Goal: Task Accomplishment & Management: Complete application form

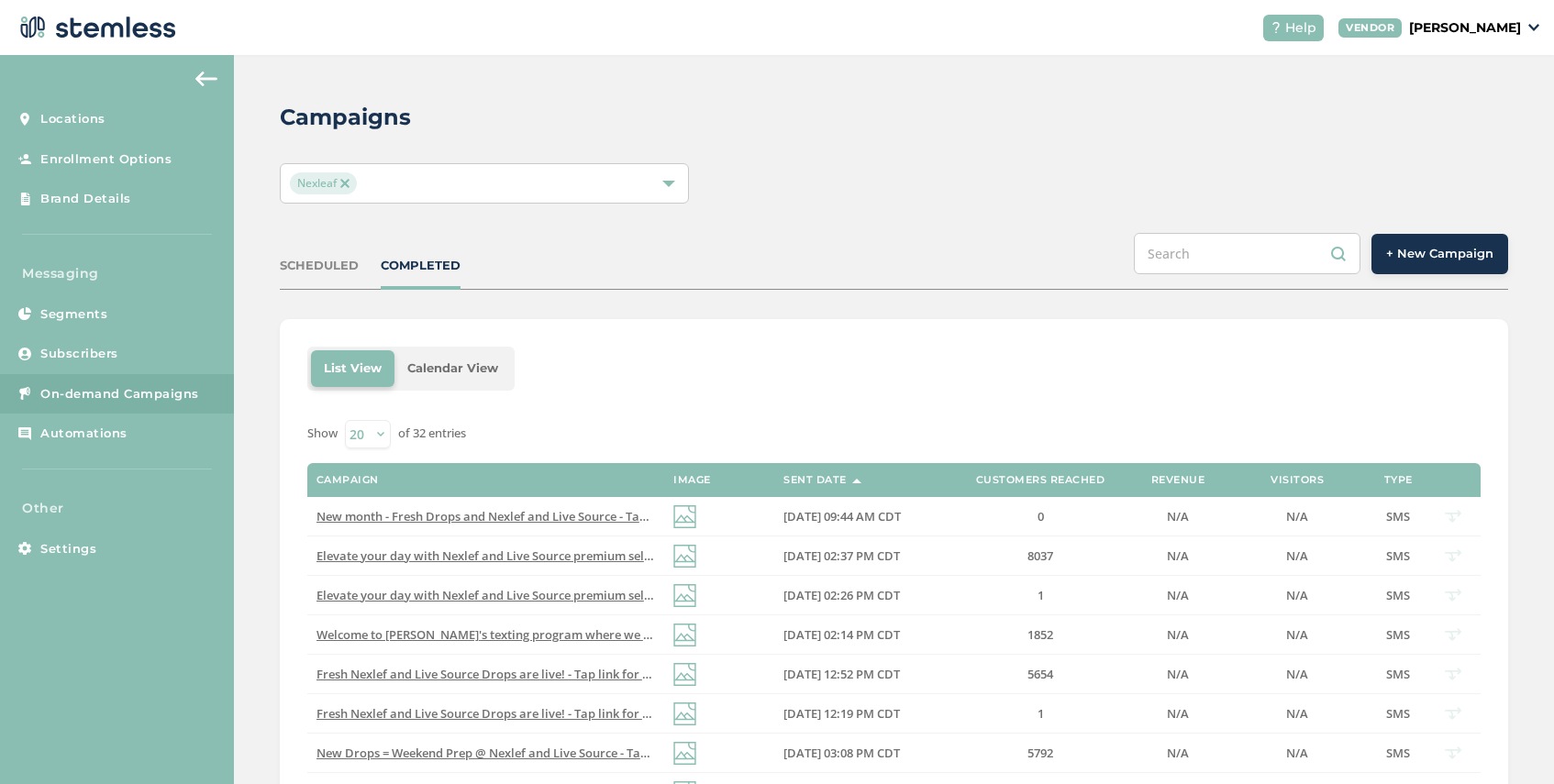
click at [1399, 258] on span "+ New Campaign" at bounding box center [1438, 253] width 107 height 18
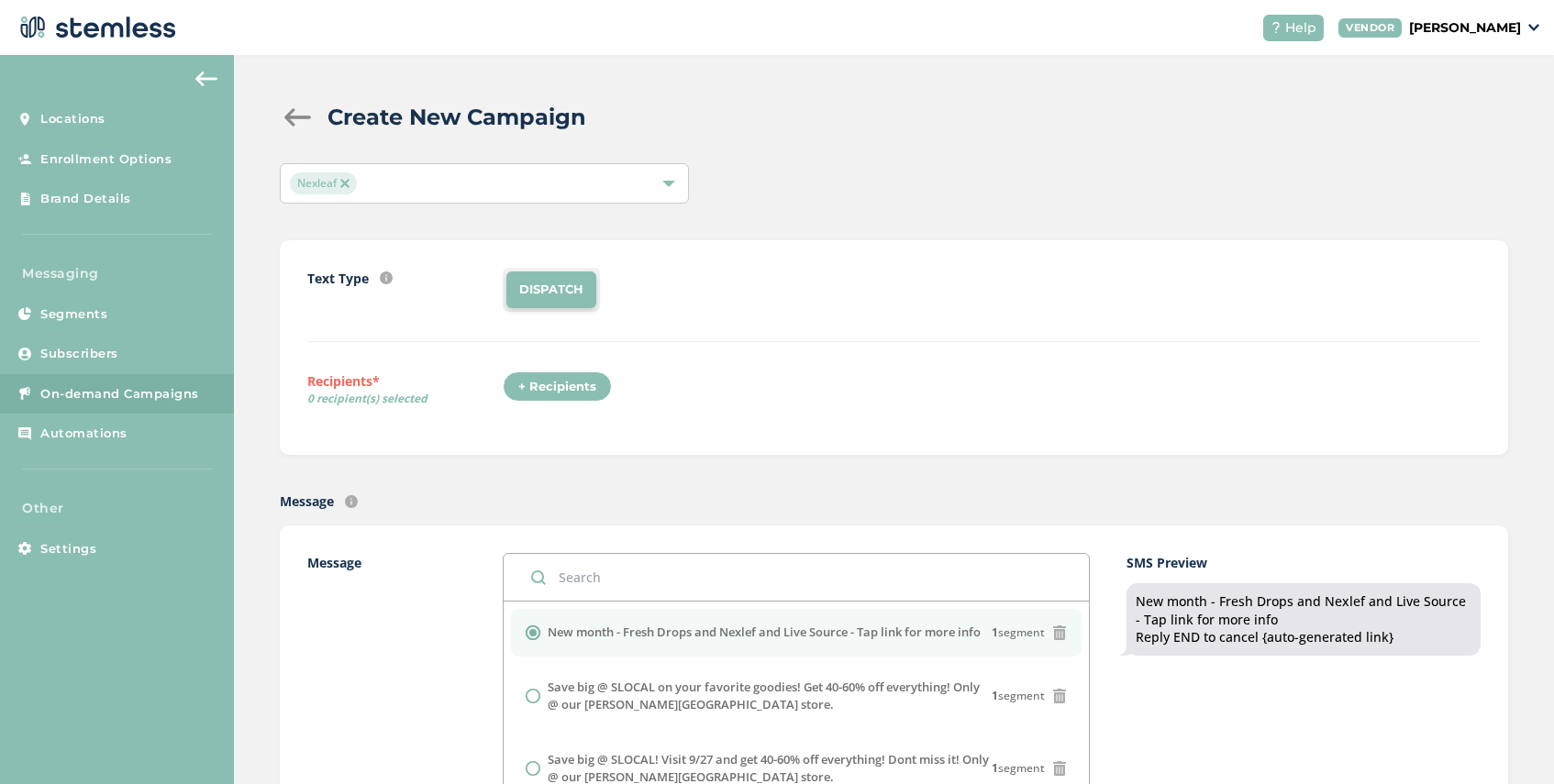
click at [541, 388] on div "+ Recipients" at bounding box center [557, 387] width 109 height 31
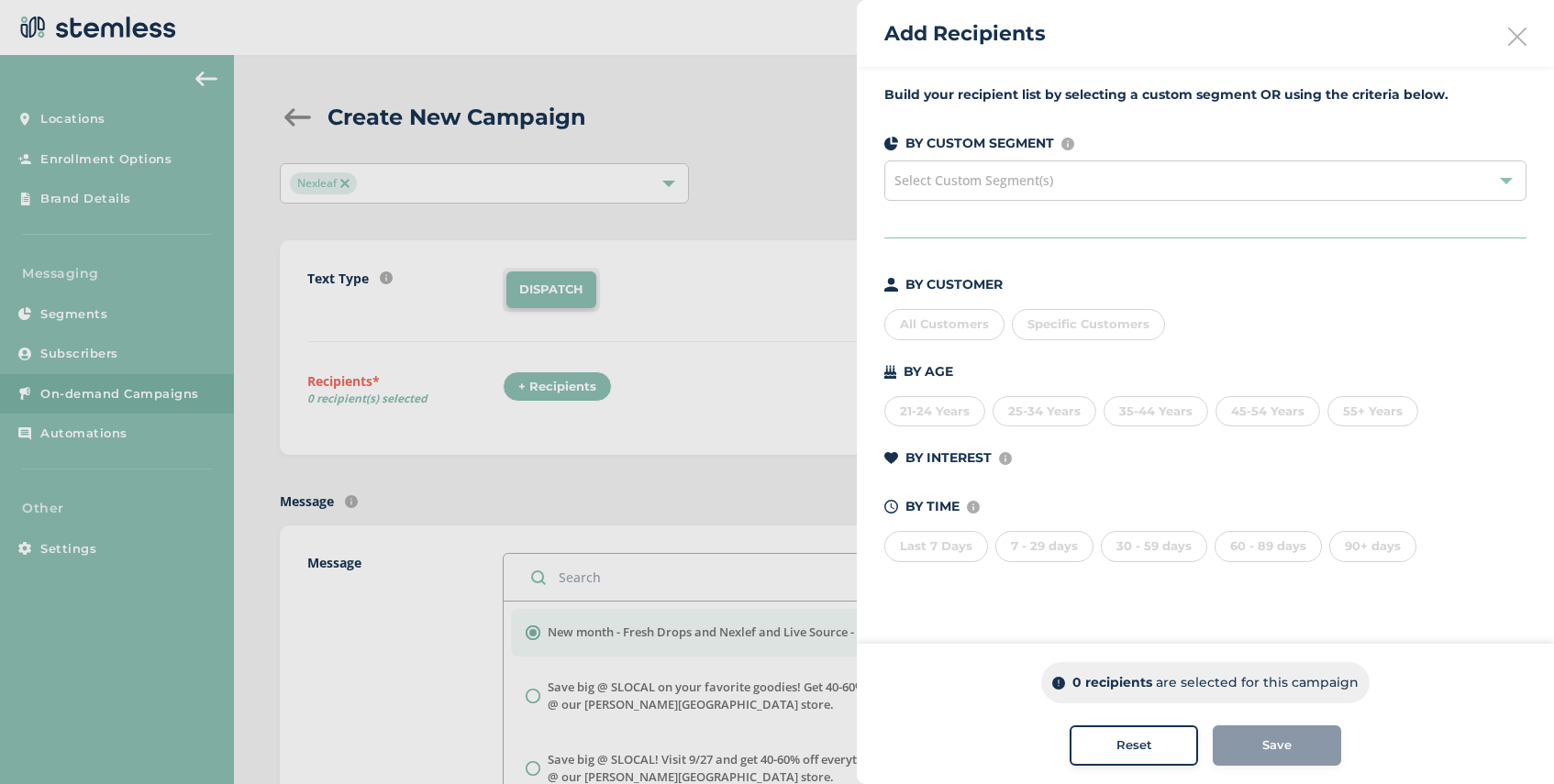
click at [1036, 179] on span "Select Custom Segment(s)" at bounding box center [973, 180] width 159 height 17
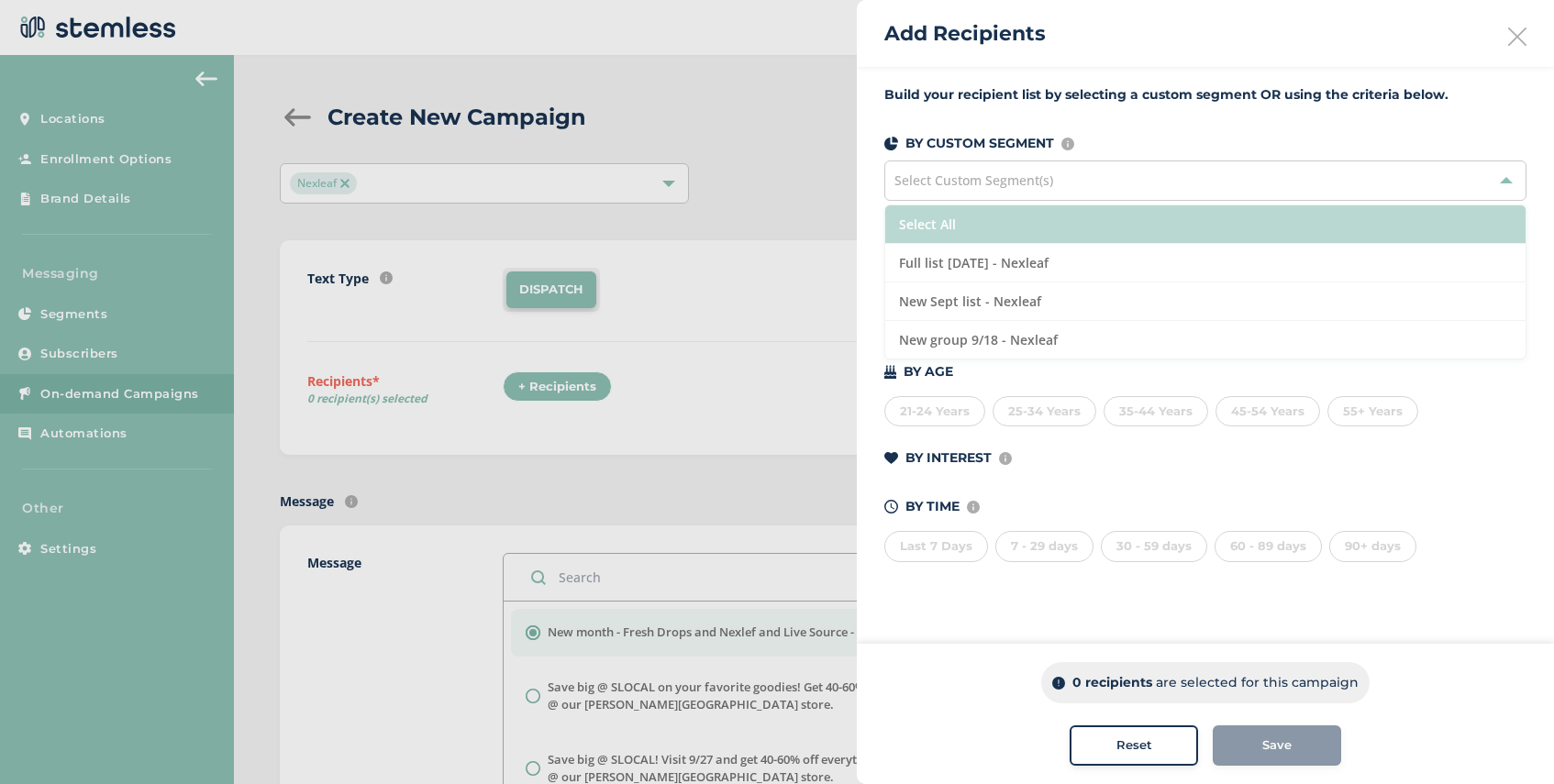
click at [1019, 231] on li "Select All" at bounding box center [1205, 224] width 640 height 39
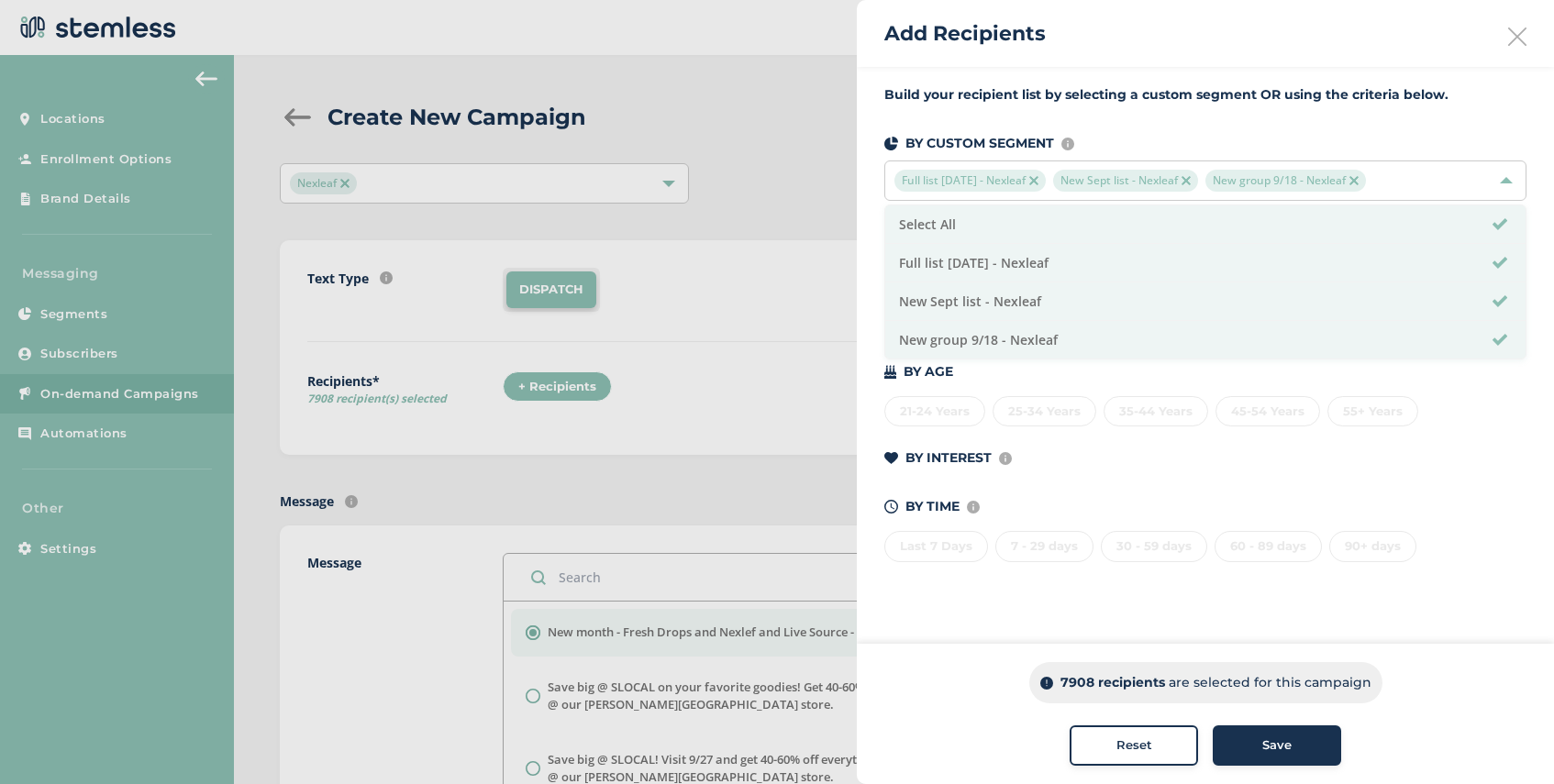
click at [1290, 749] on span "Save" at bounding box center [1277, 745] width 29 height 18
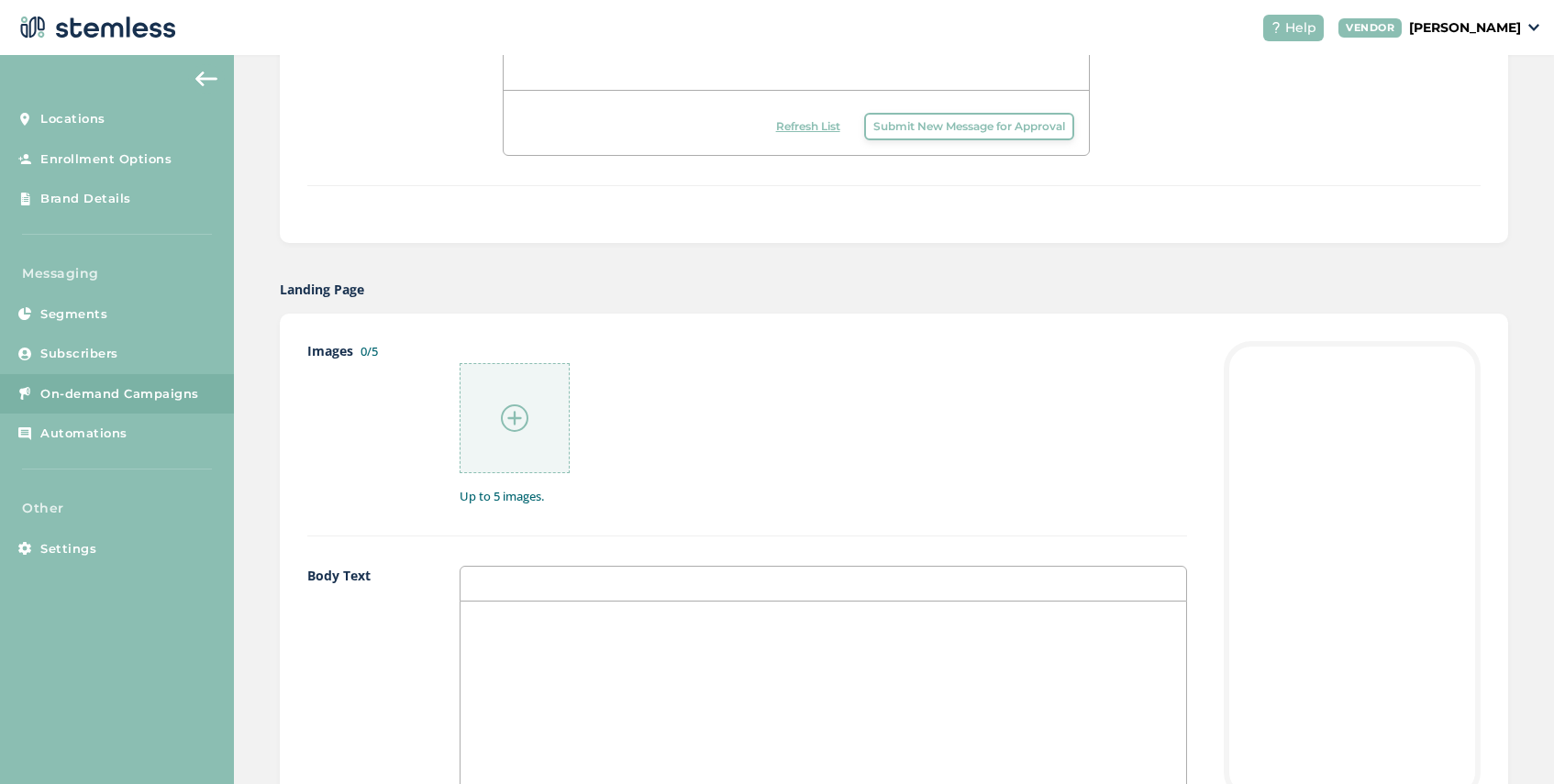
scroll to position [815, 0]
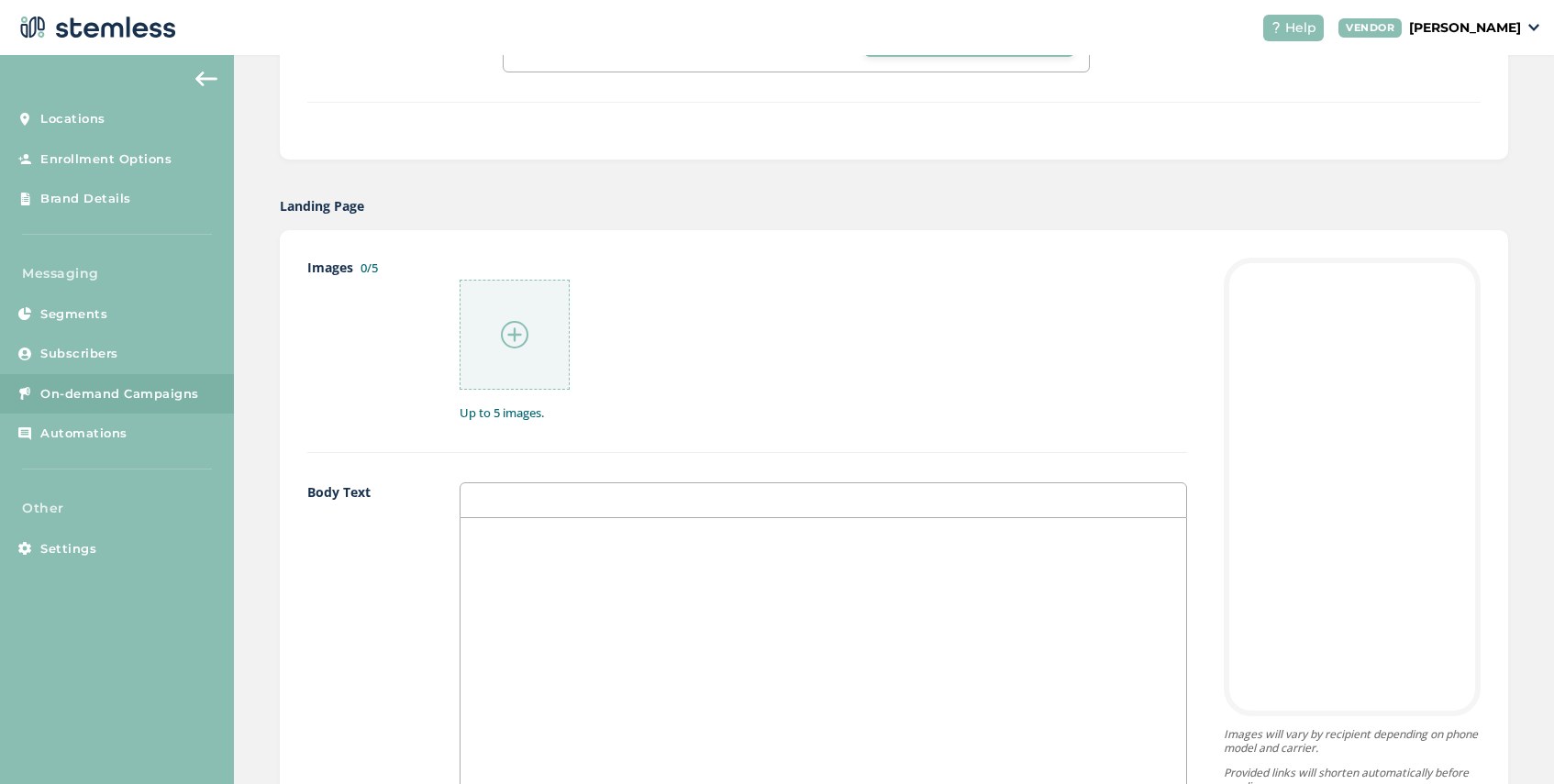
click at [515, 326] on img at bounding box center [514, 334] width 28 height 28
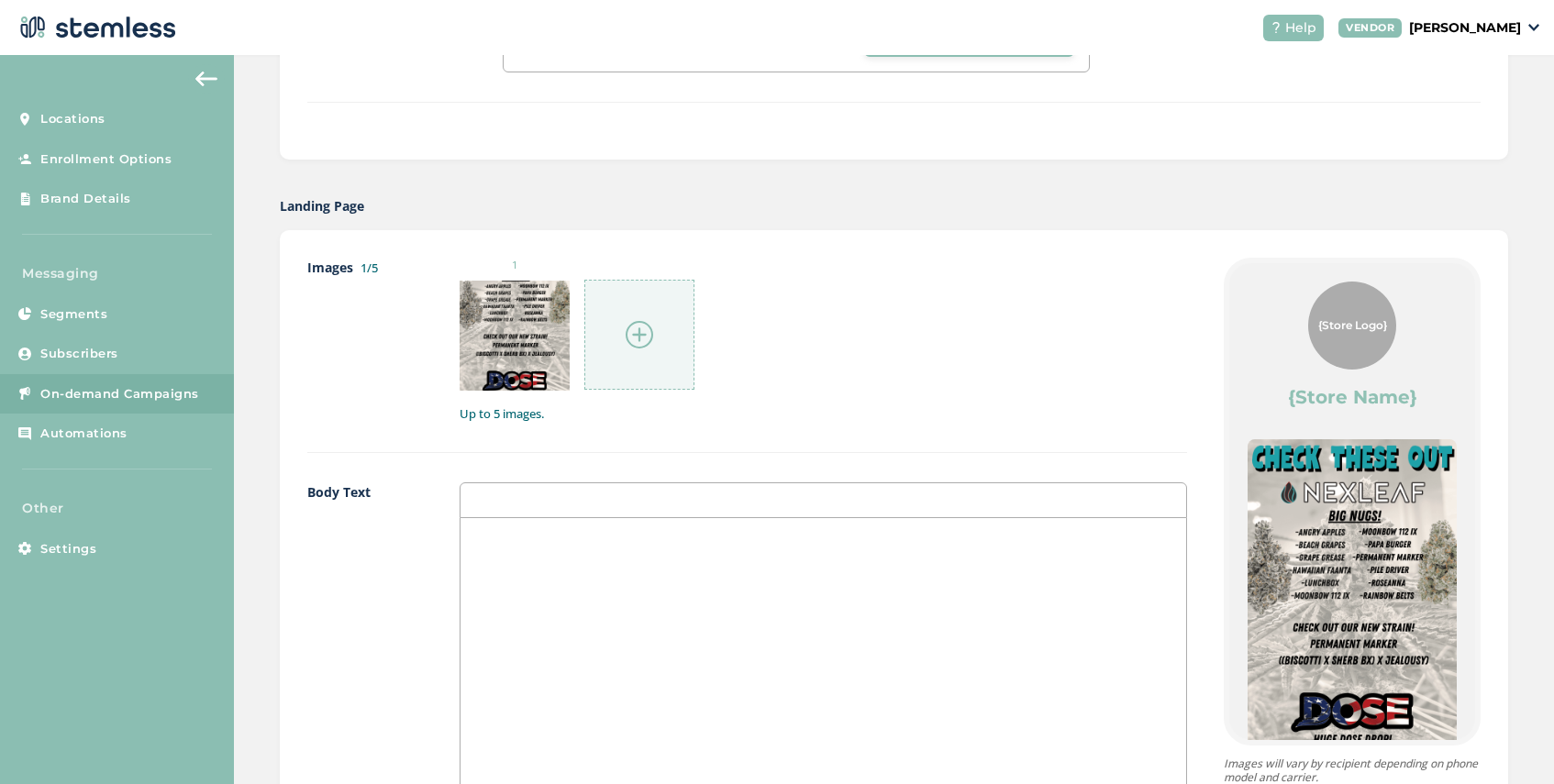
click at [642, 328] on img at bounding box center [639, 334] width 28 height 28
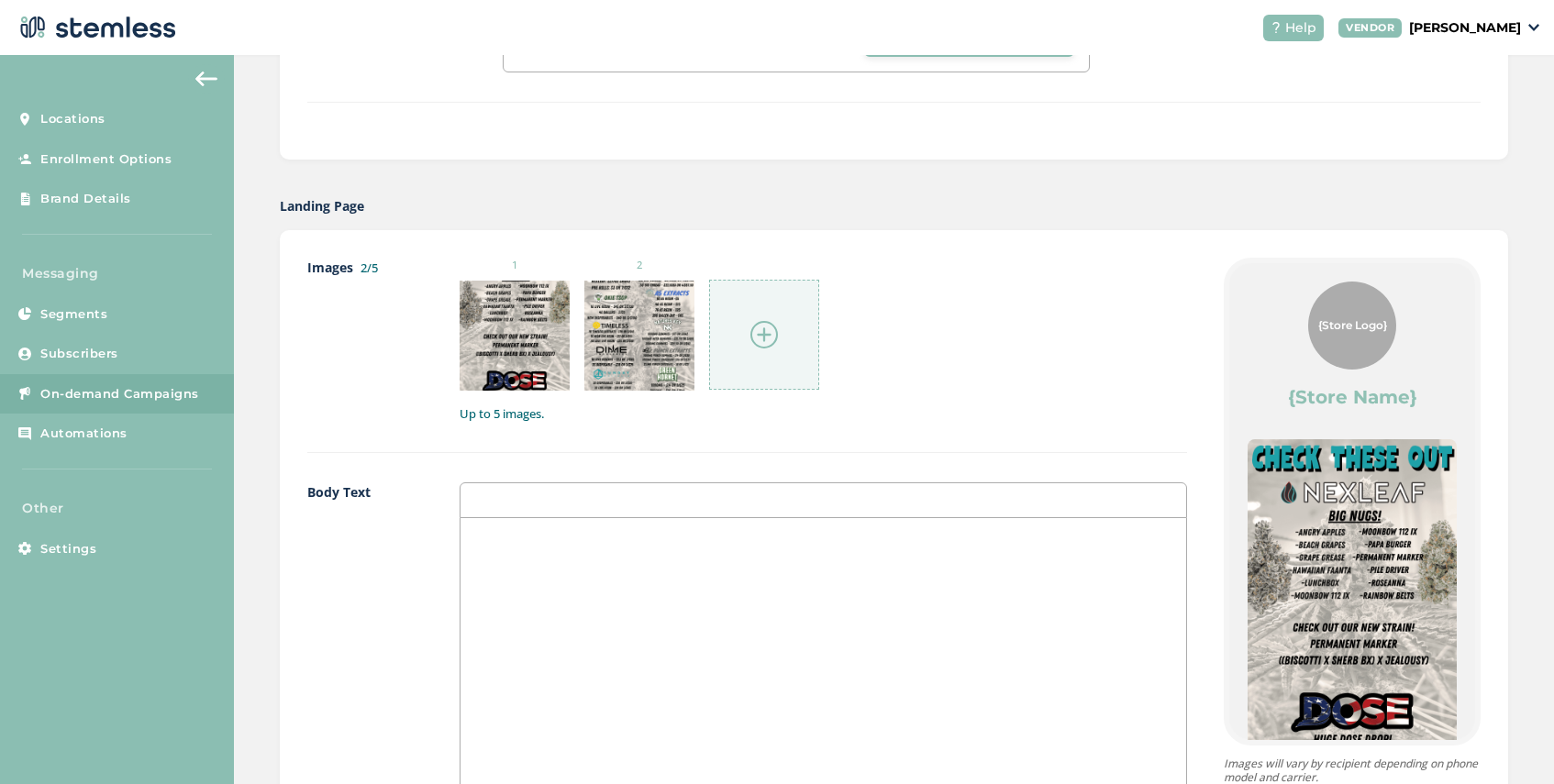
click at [763, 335] on img at bounding box center [764, 334] width 28 height 28
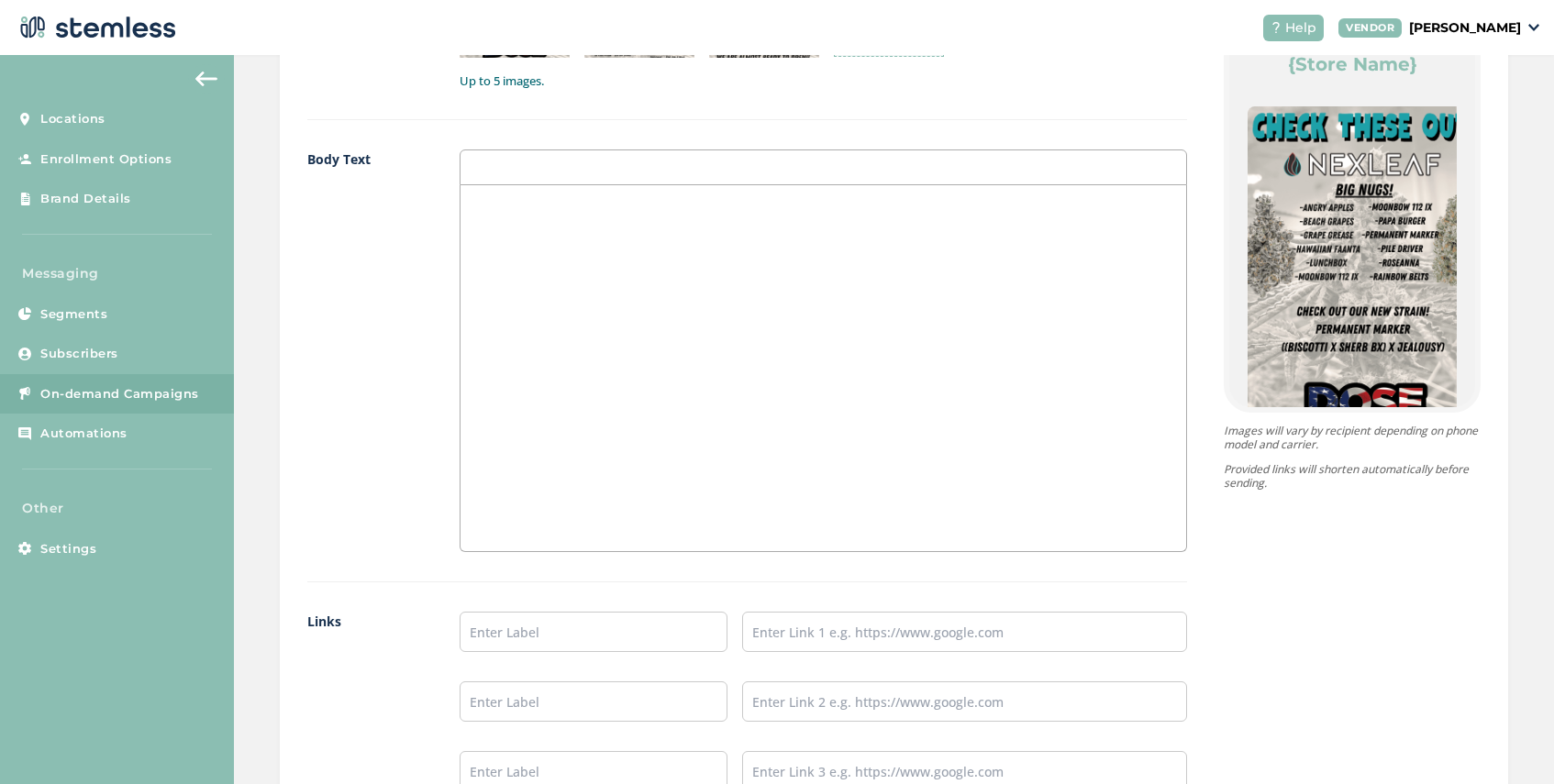
scroll to position [1439, 0]
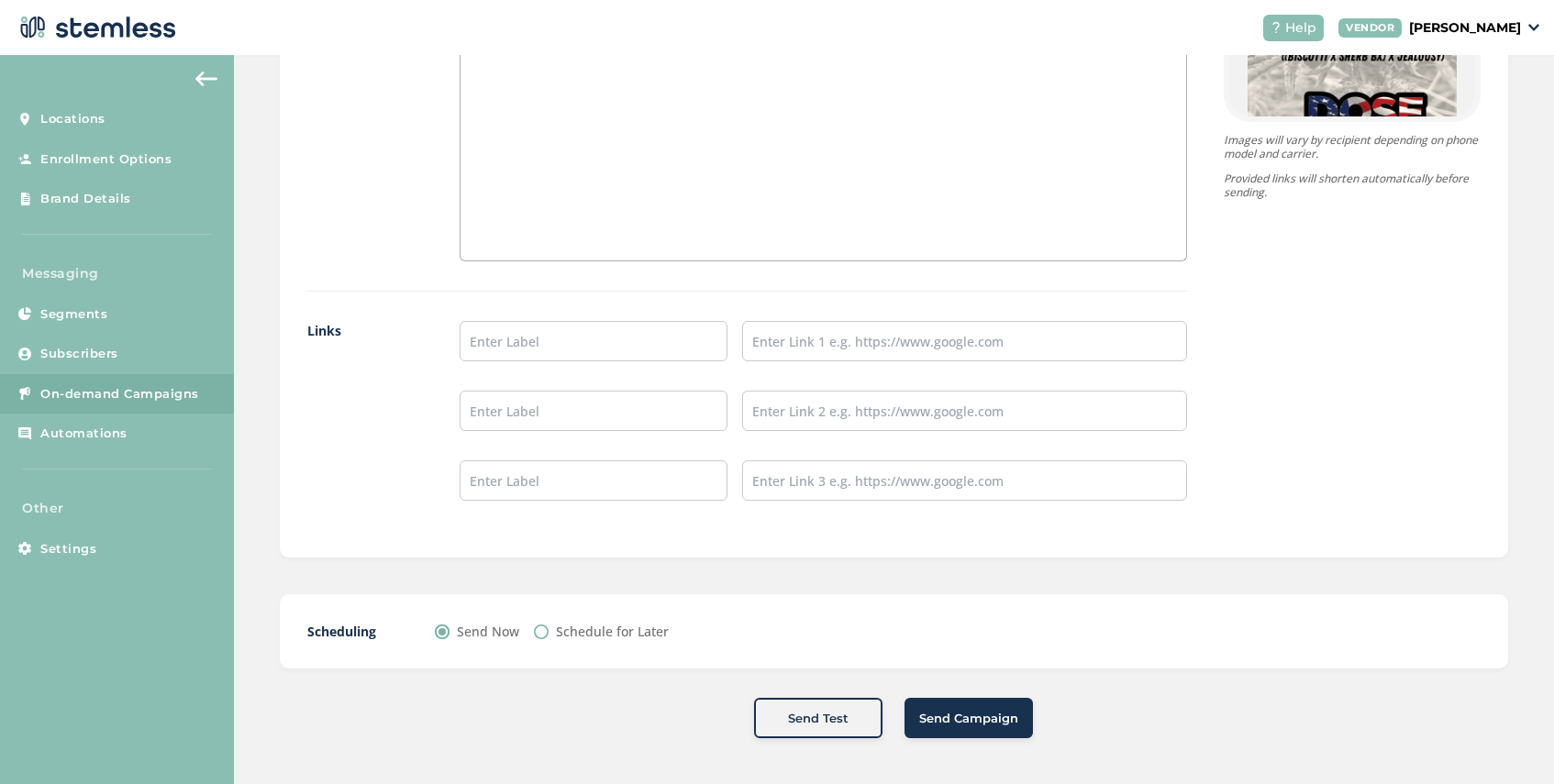
click at [541, 634] on input "Schedule for Later" at bounding box center [540, 631] width 14 height 14
radio input "true"
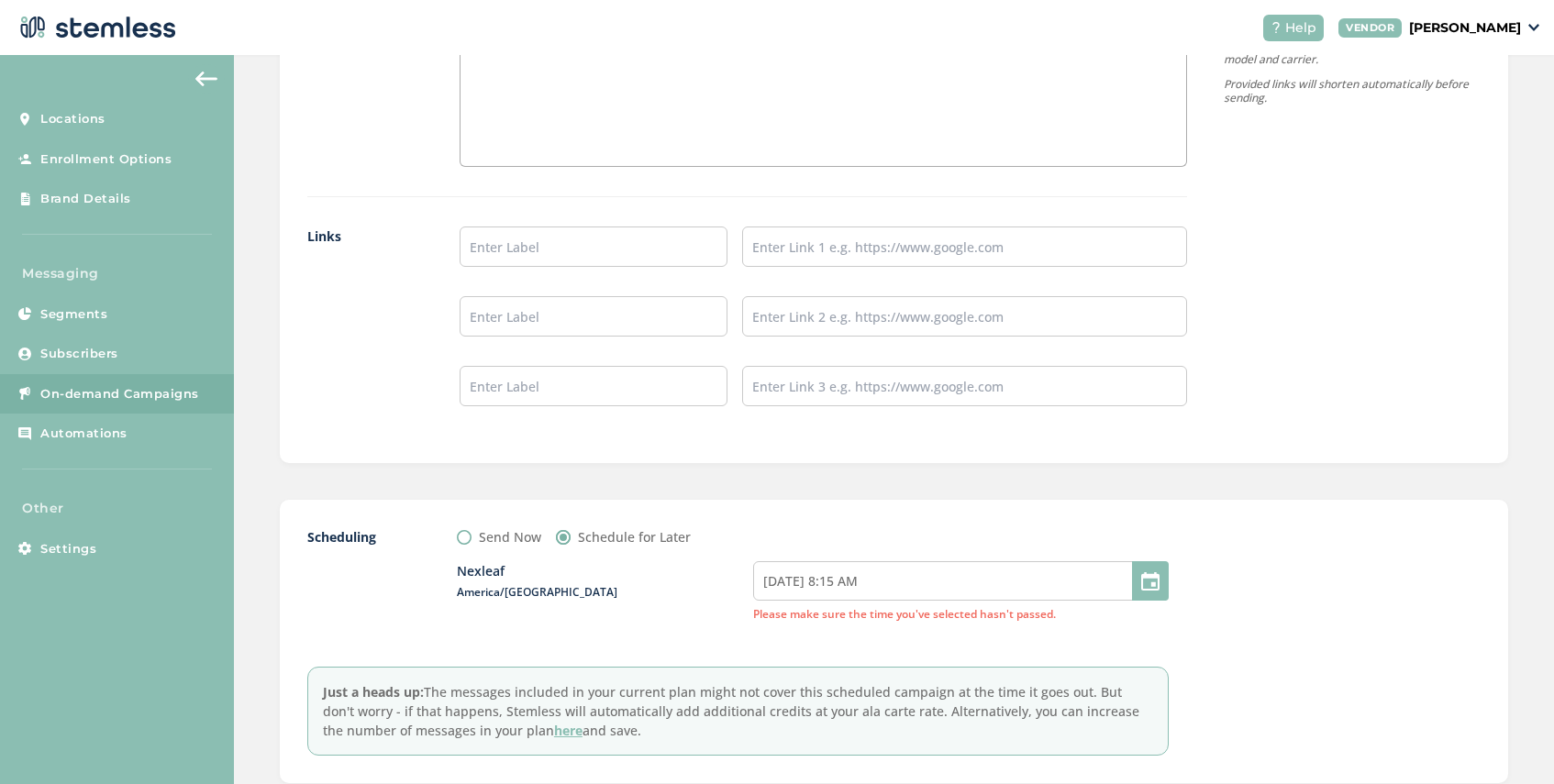
scroll to position [1624, 0]
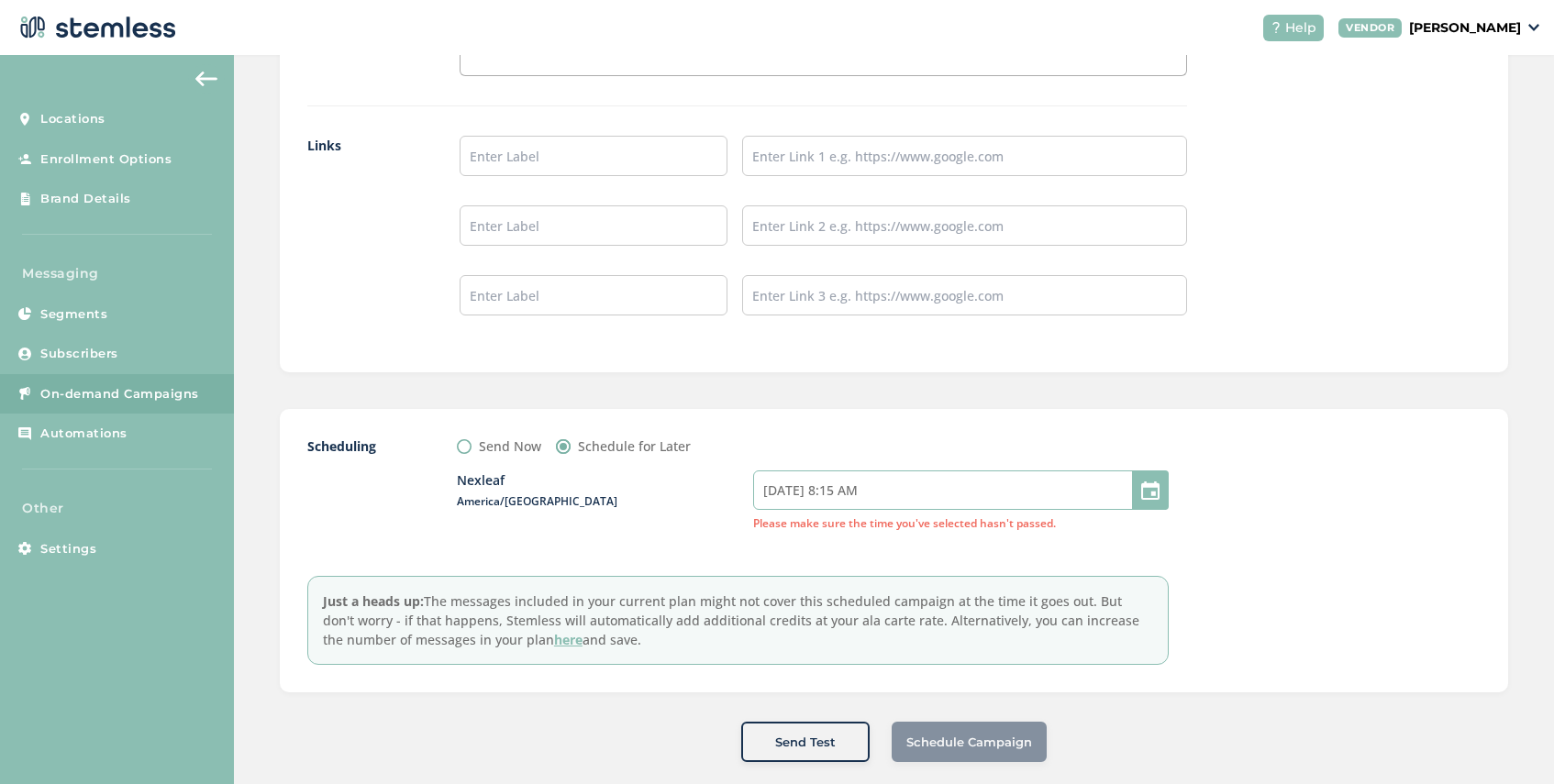
click at [899, 493] on input "[DATE] 8:15 AM" at bounding box center [961, 489] width 415 height 39
select select "10"
select select "15"
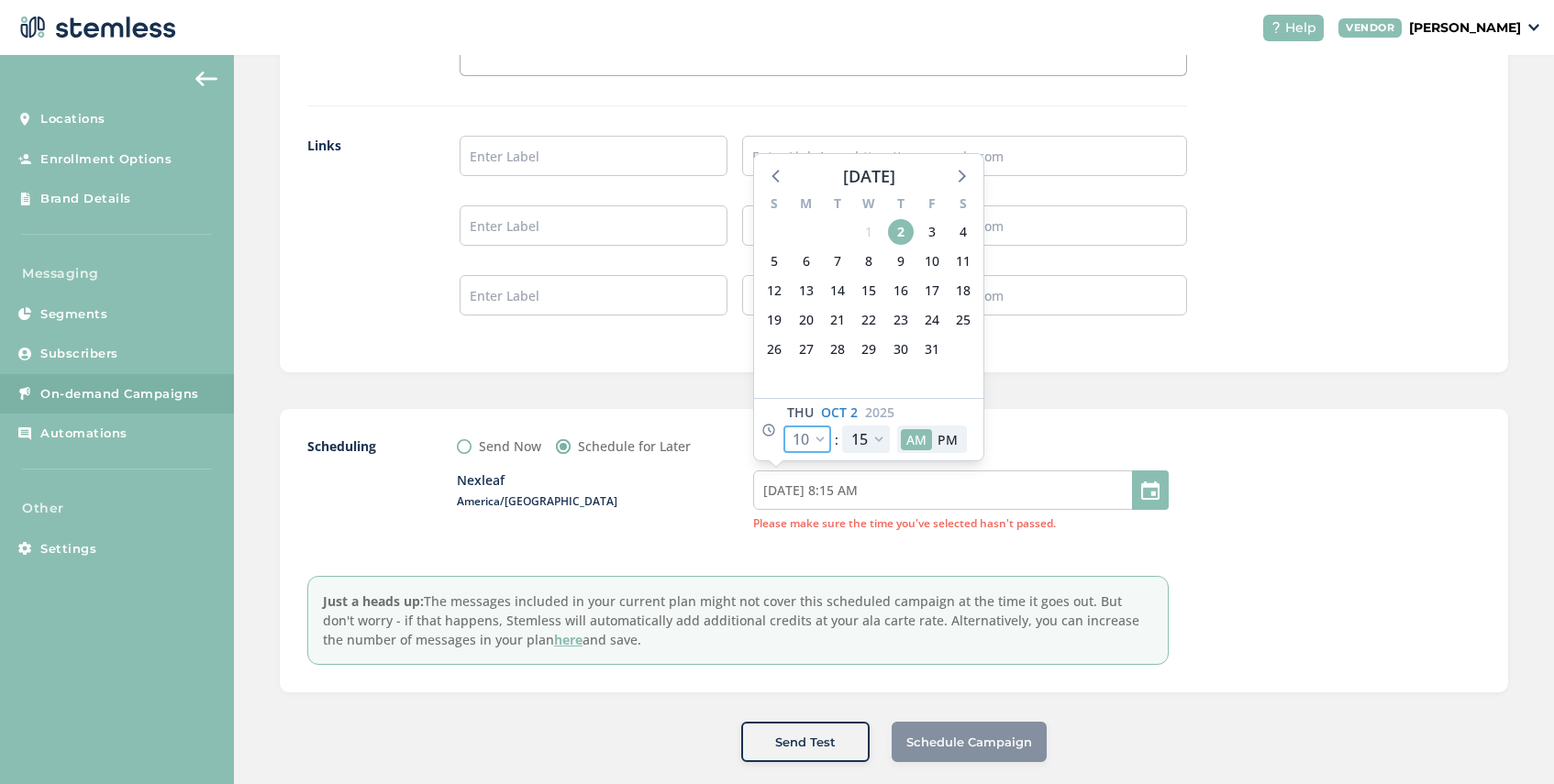
click at [828, 441] on select "12 1 2 3 4 5 6 7 8 9 10 11" at bounding box center [807, 439] width 48 height 28
select select "11"
click at [783, 426] on select "12 1 2 3 4 5 6 7 8 9 10 11" at bounding box center [807, 439] width 48 height 28
type input "[DATE] 9:15 AM"
select select "11"
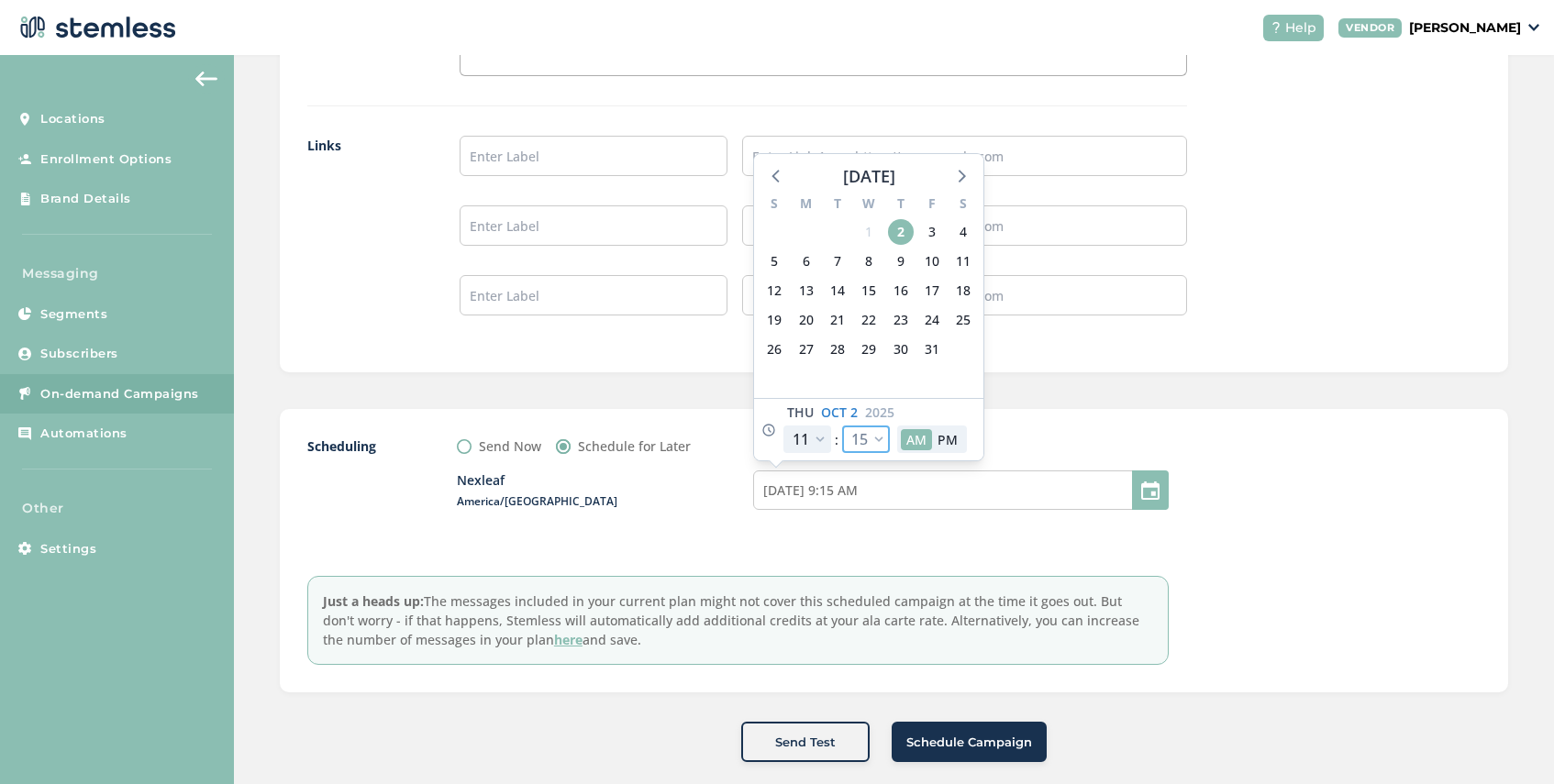
click at [876, 437] on select "00 05 10 15 20 25 30 35 40 45 50 55" at bounding box center [866, 439] width 48 height 28
select select "0"
click at [842, 426] on select "00 05 10 15 20 25 30 35 40 45 50 55" at bounding box center [866, 439] width 48 height 28
type input "[DATE] 9:00 AM"
select select "0"
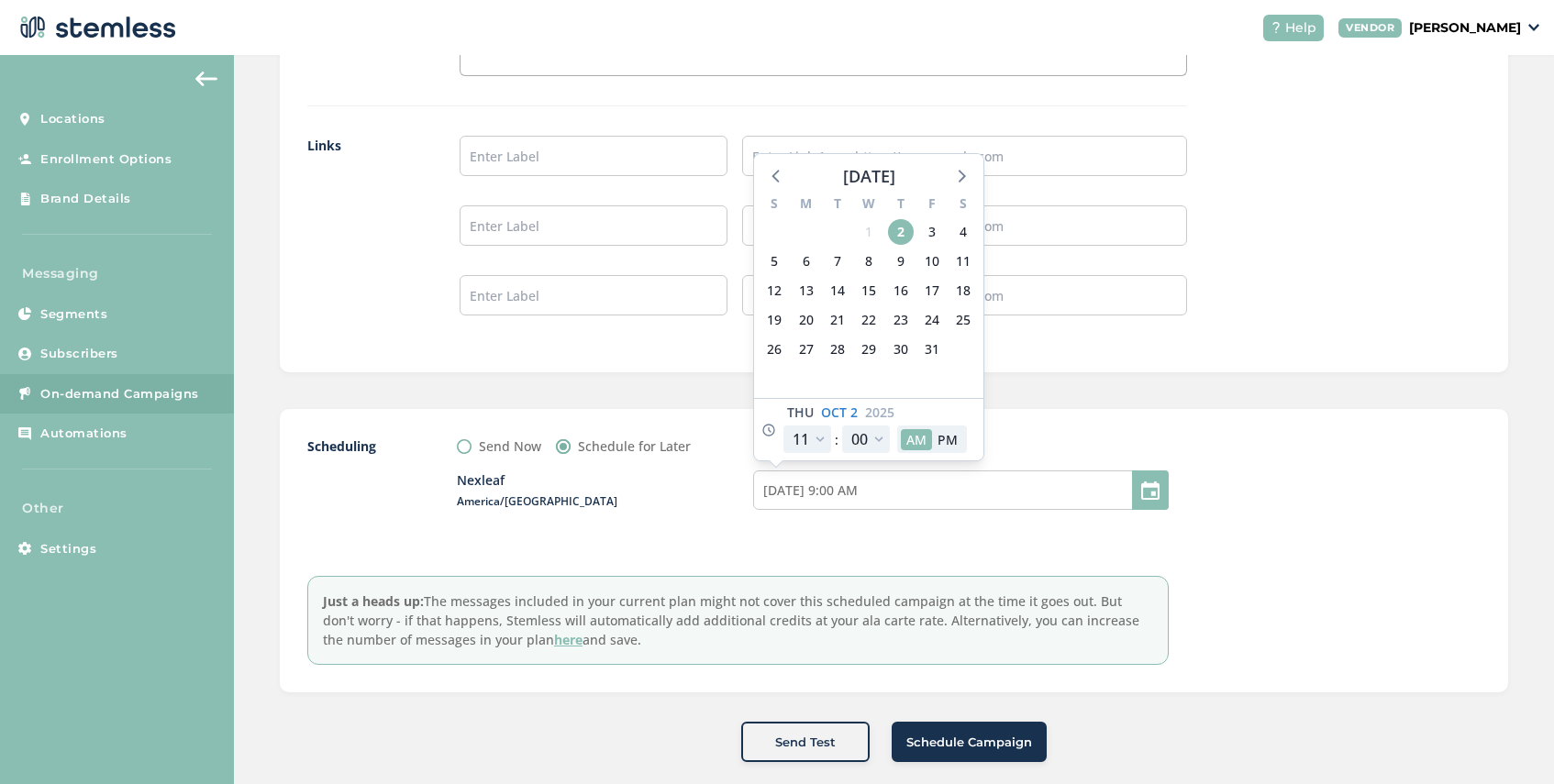
click at [1056, 434] on div "Scheduling Send Now Schedule for Later Nexleaf Outside business hours (8am-8pm)…" at bounding box center [893, 551] width 1228 height 283
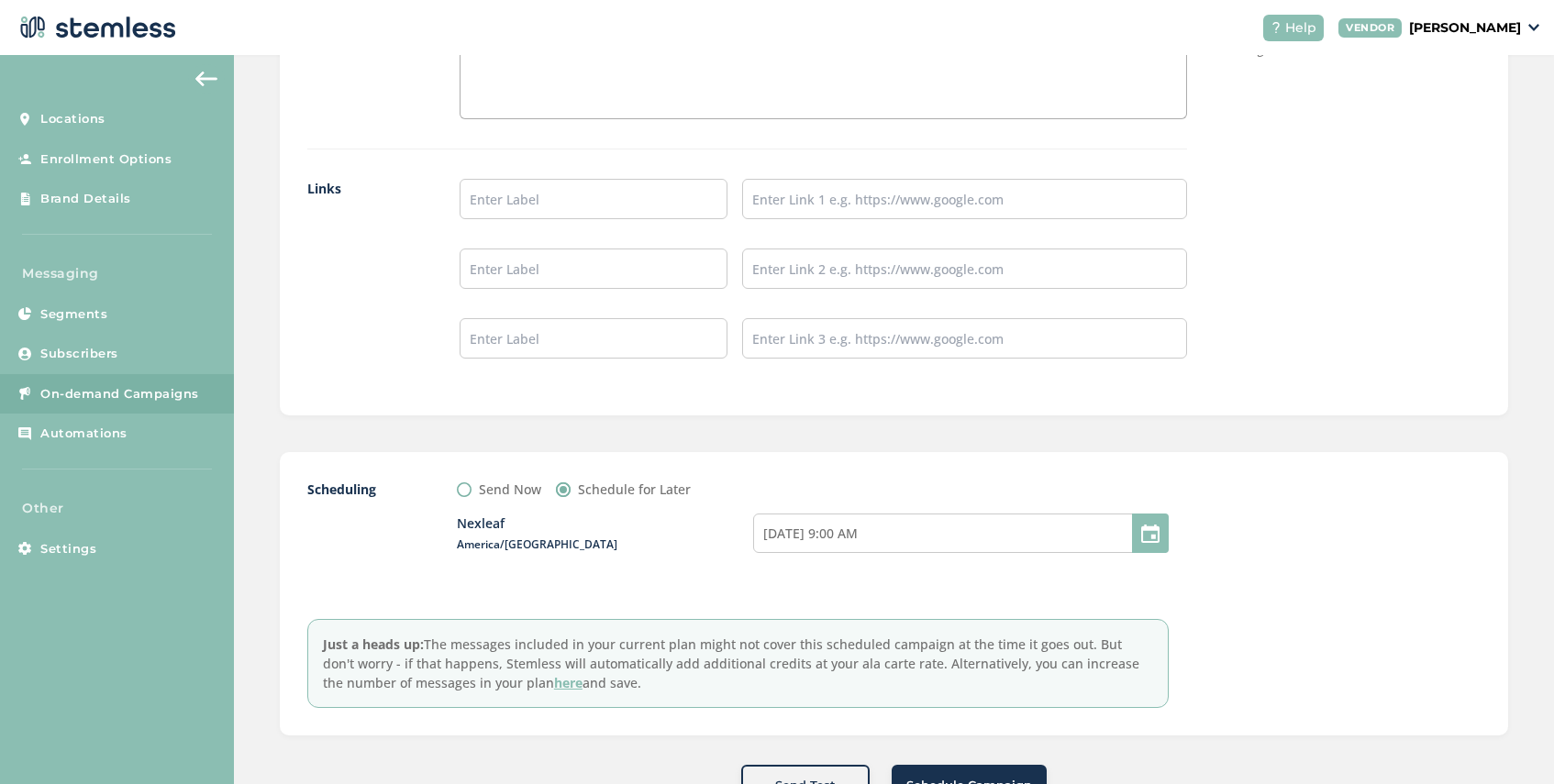
scroll to position [1648, 0]
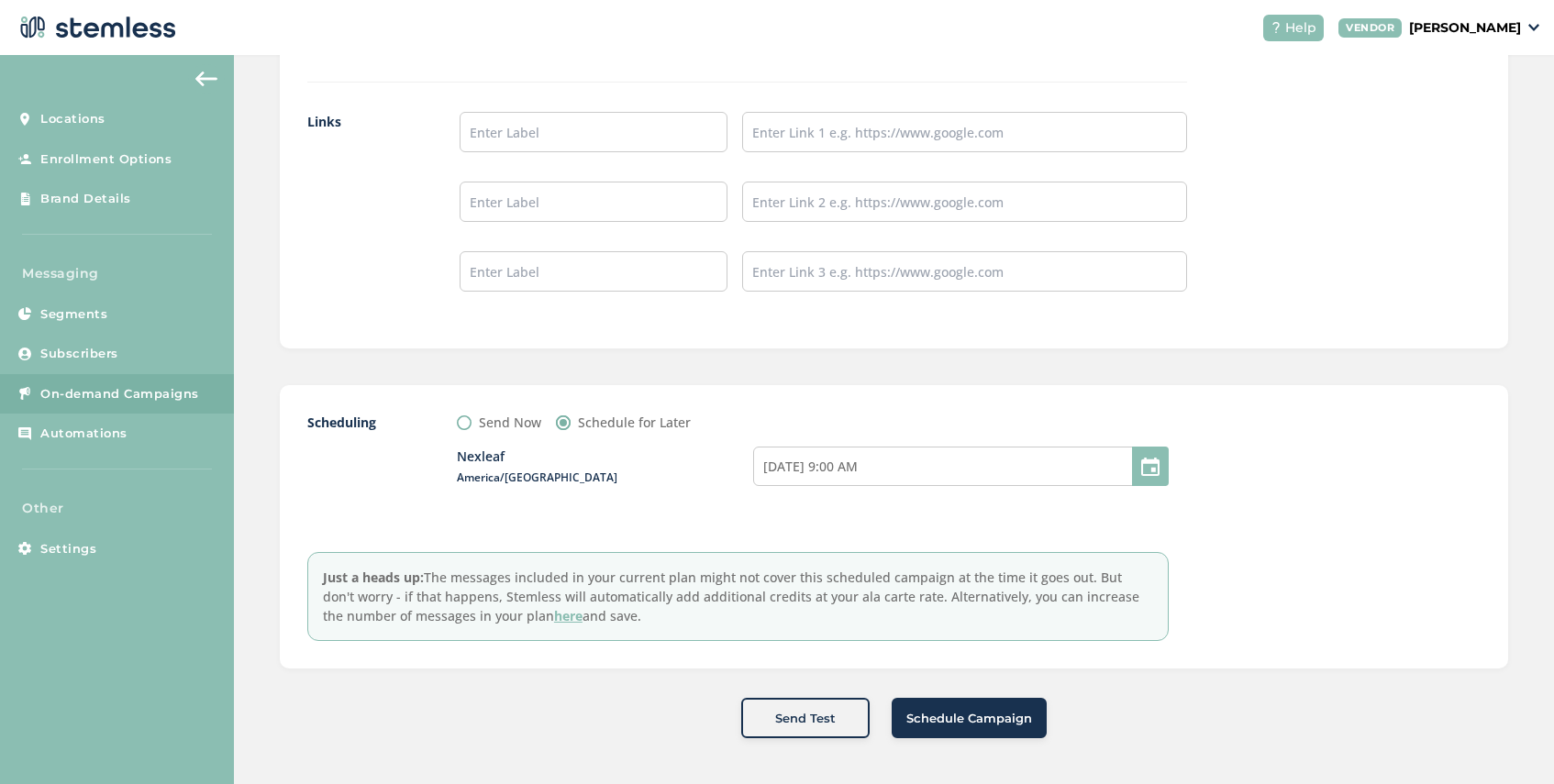
click at [963, 723] on span "Schedule Campaign" at bounding box center [969, 719] width 125 height 18
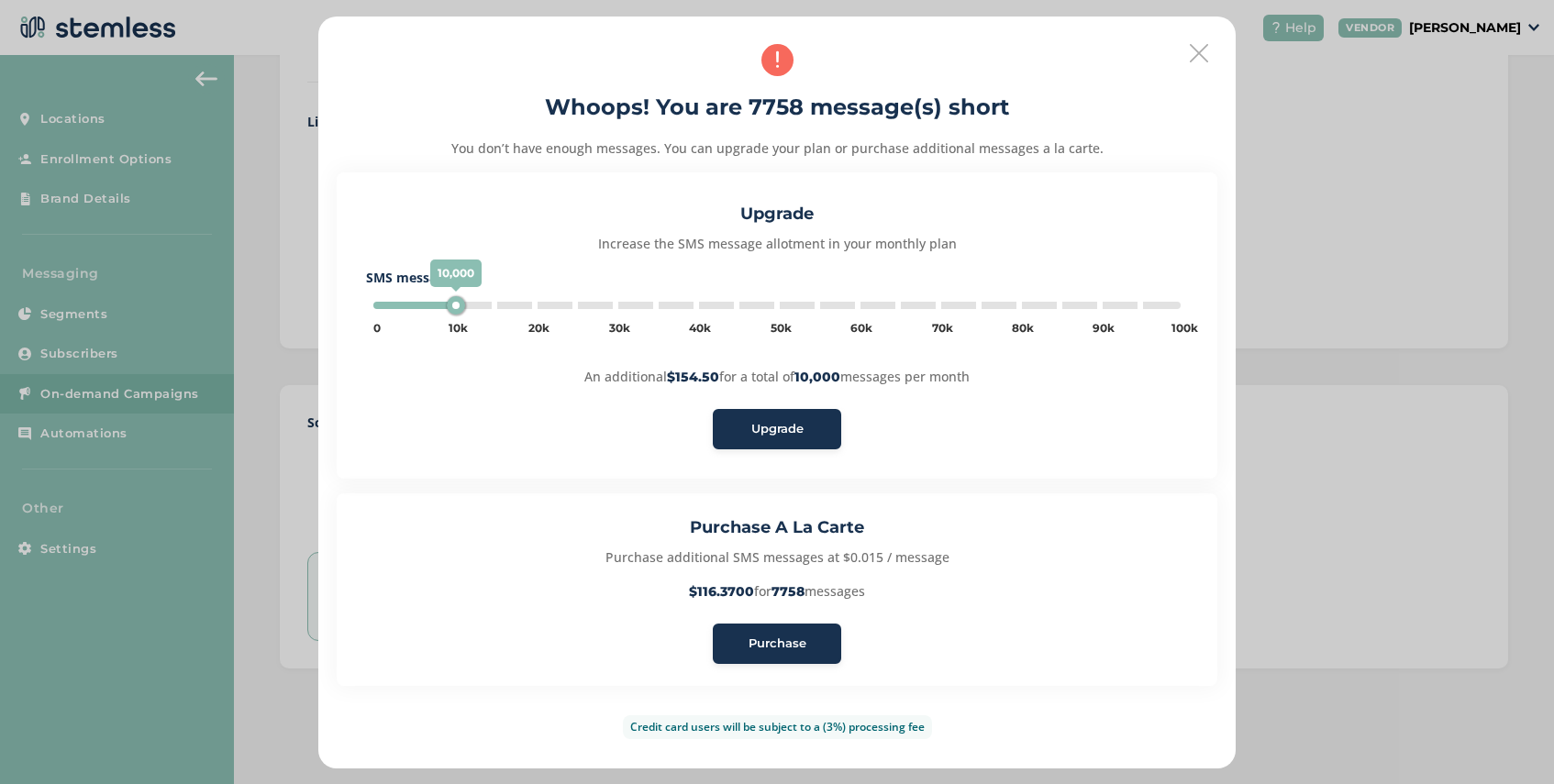
click at [784, 642] on span "Purchase" at bounding box center [777, 643] width 58 height 18
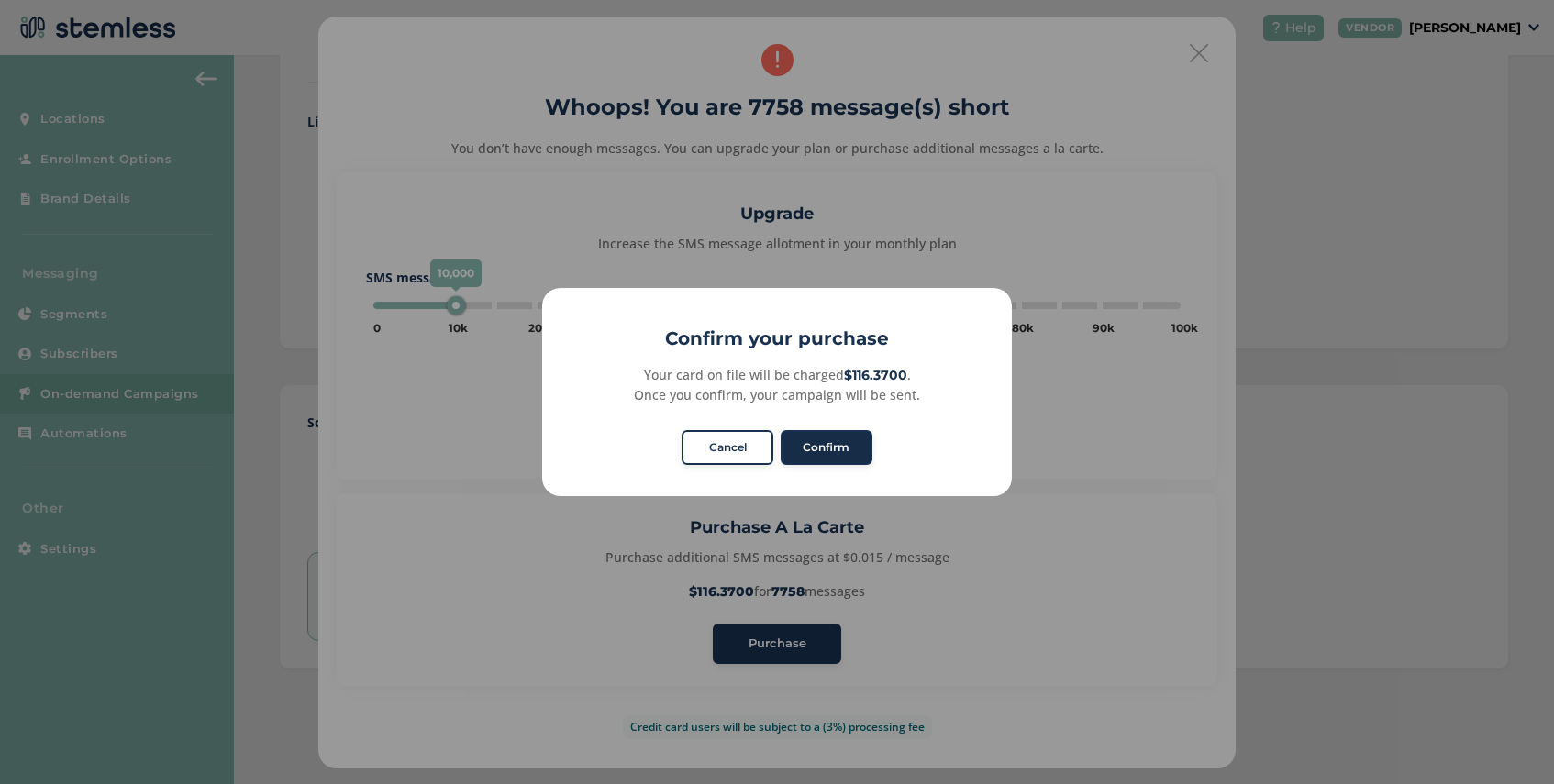
click at [818, 451] on button "Confirm" at bounding box center [826, 447] width 92 height 35
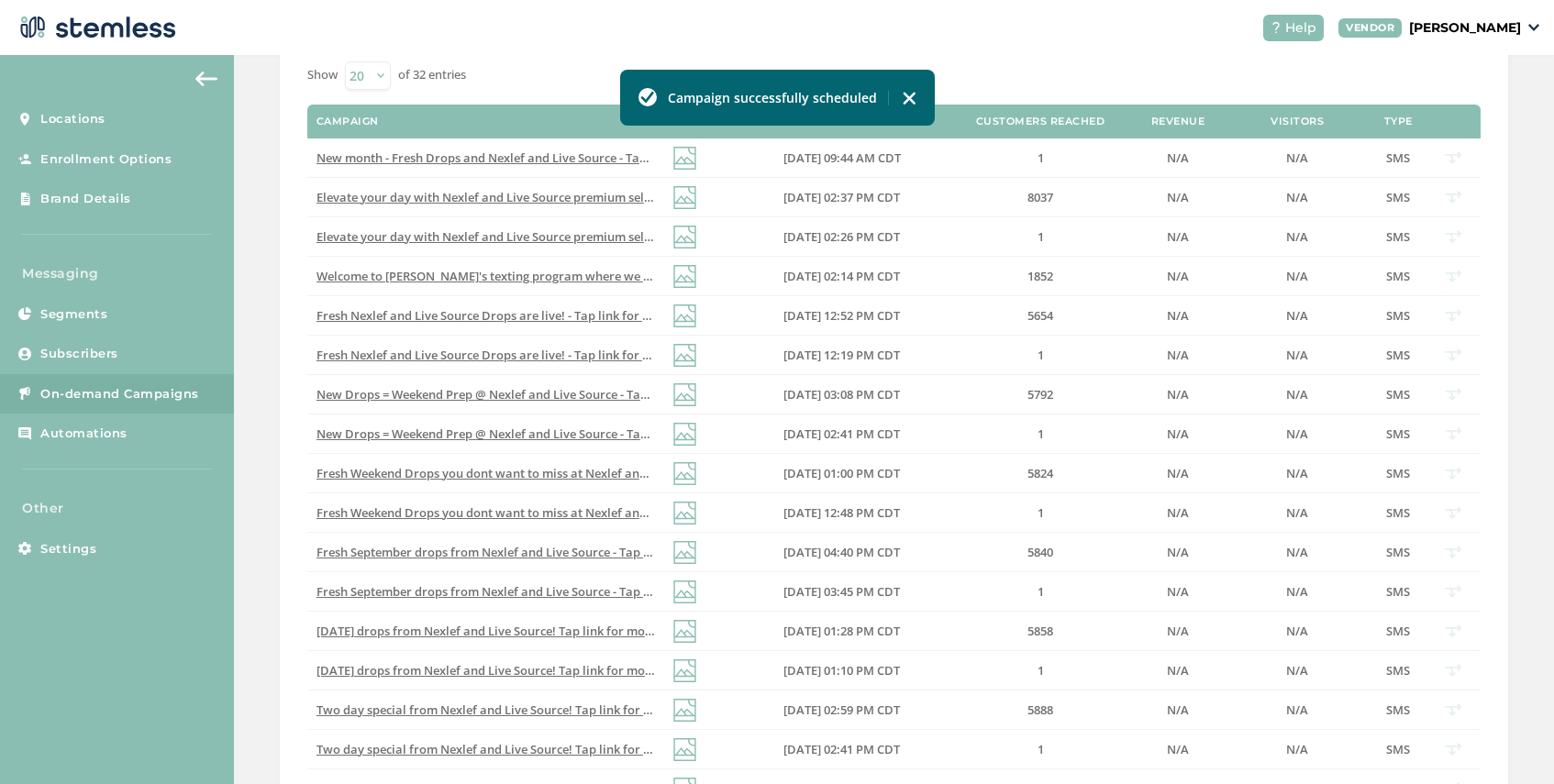
scroll to position [357, 0]
